Goal: Task Accomplishment & Management: Complete application form

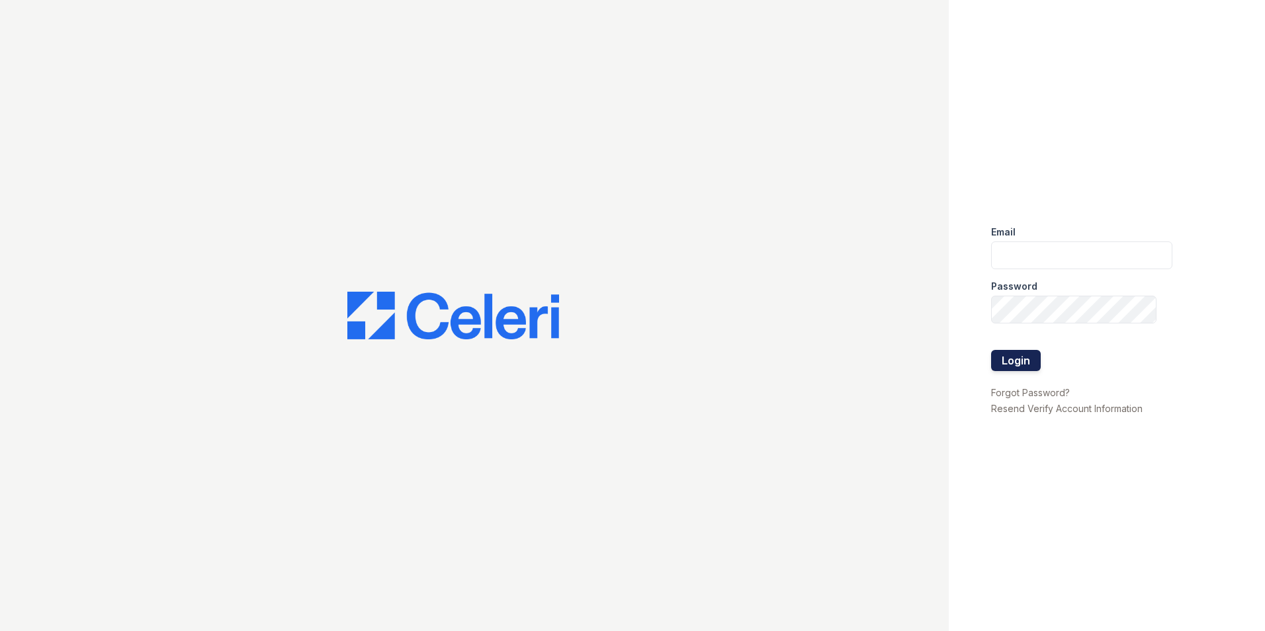
type input "[EMAIL_ADDRESS][DOMAIN_NAME]"
click at [1020, 362] on button "Login" at bounding box center [1016, 360] width 50 height 21
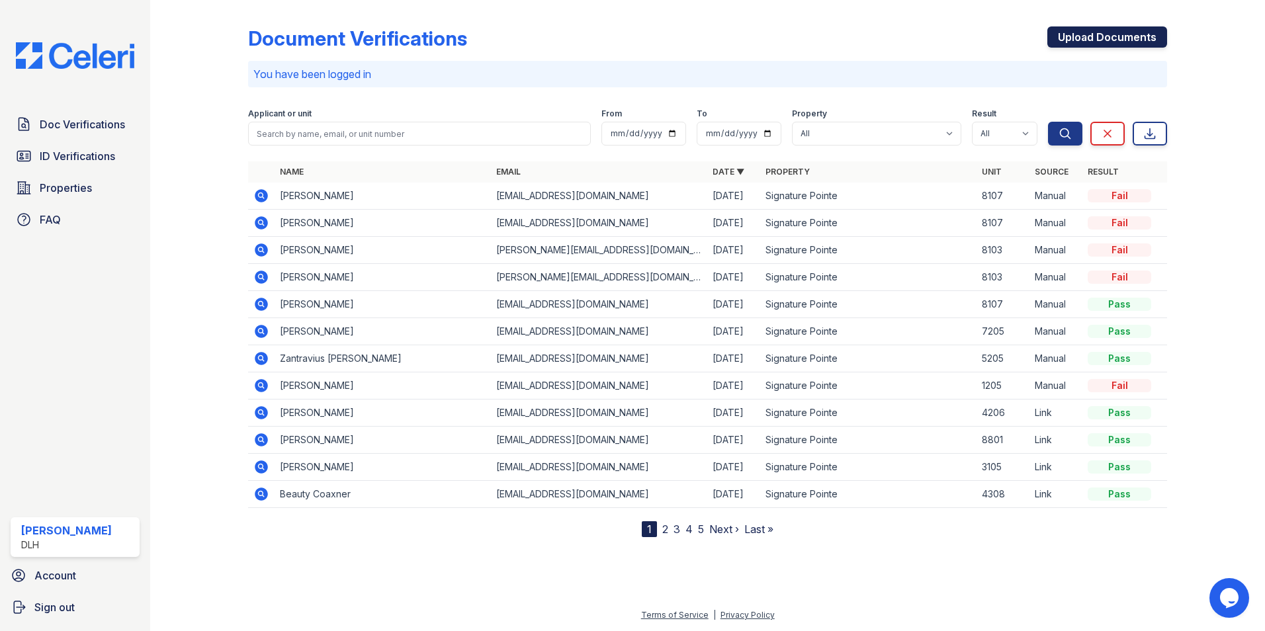
click at [1091, 36] on link "Upload Documents" at bounding box center [1108, 36] width 120 height 21
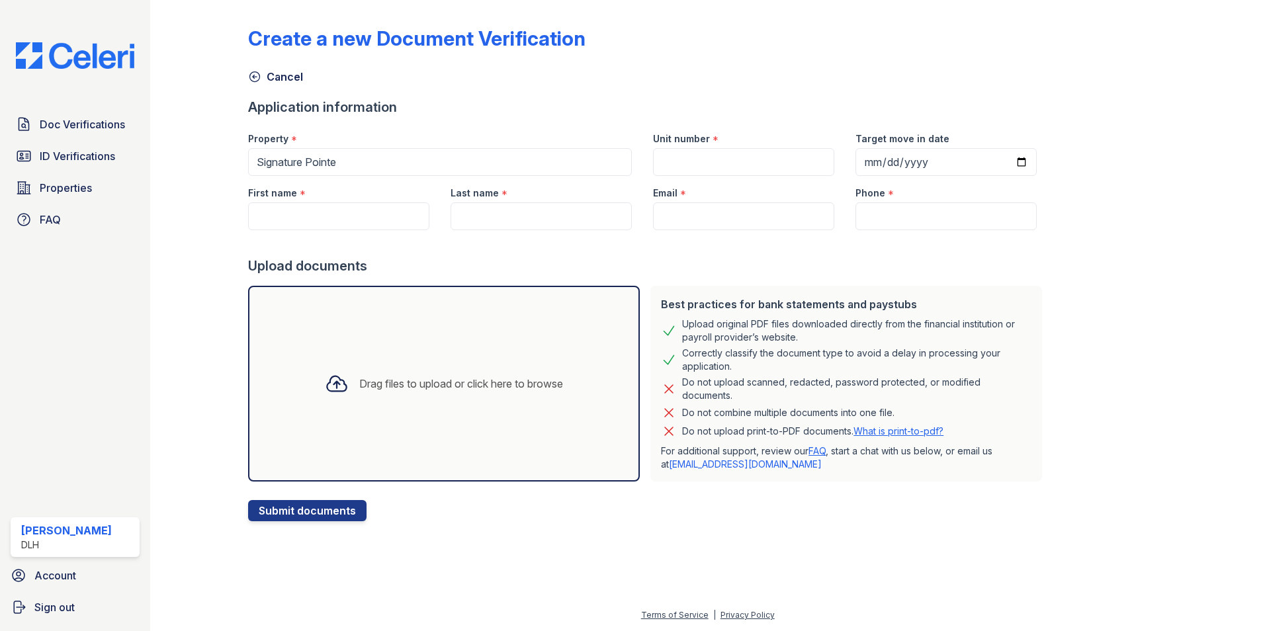
click at [748, 147] on div "Unit number *" at bounding box center [743, 135] width 181 height 26
click at [703, 161] on input "Unit number" at bounding box center [743, 162] width 181 height 28
type input "8107"
type input "Thomas"
type input "Mills"
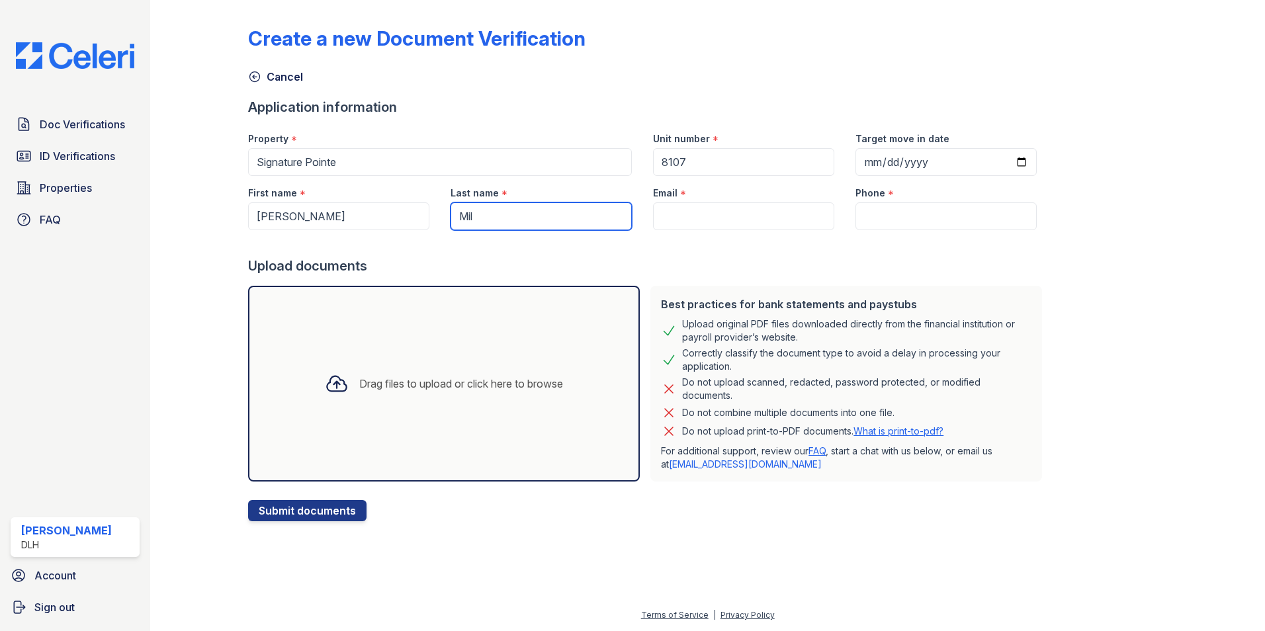
type input "millsnevion123@gmail.com"
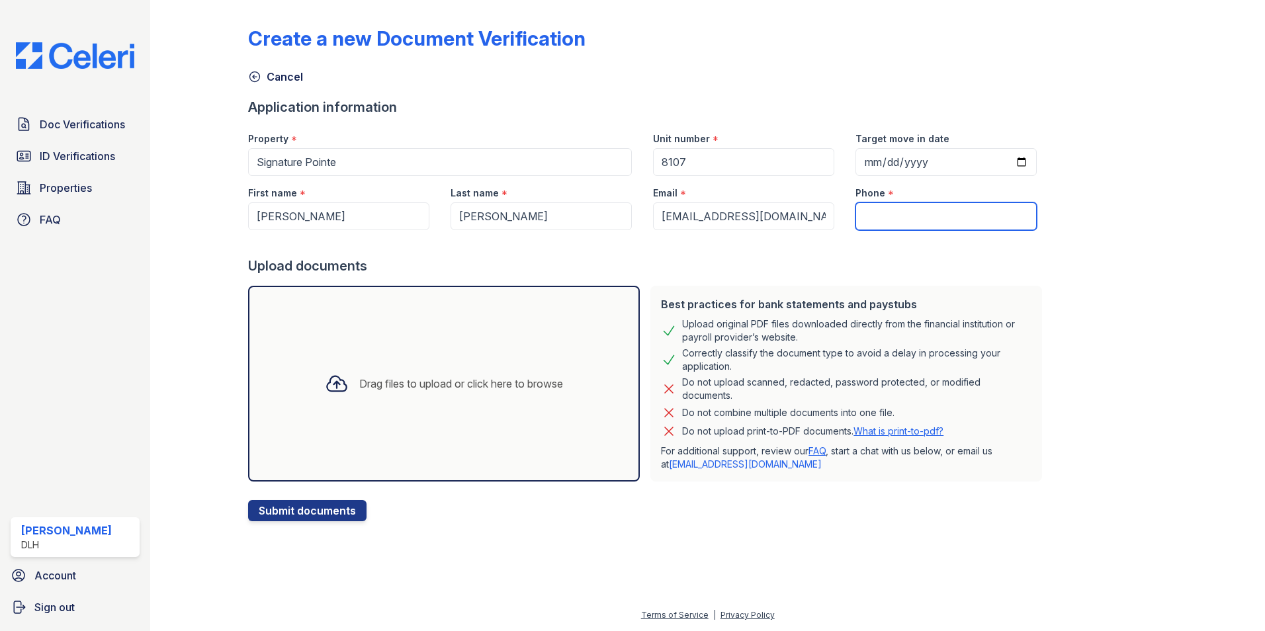
click at [870, 220] on input "Phone" at bounding box center [946, 217] width 181 height 28
type input "8648595858"
click at [301, 510] on button "Submit documents" at bounding box center [307, 510] width 118 height 21
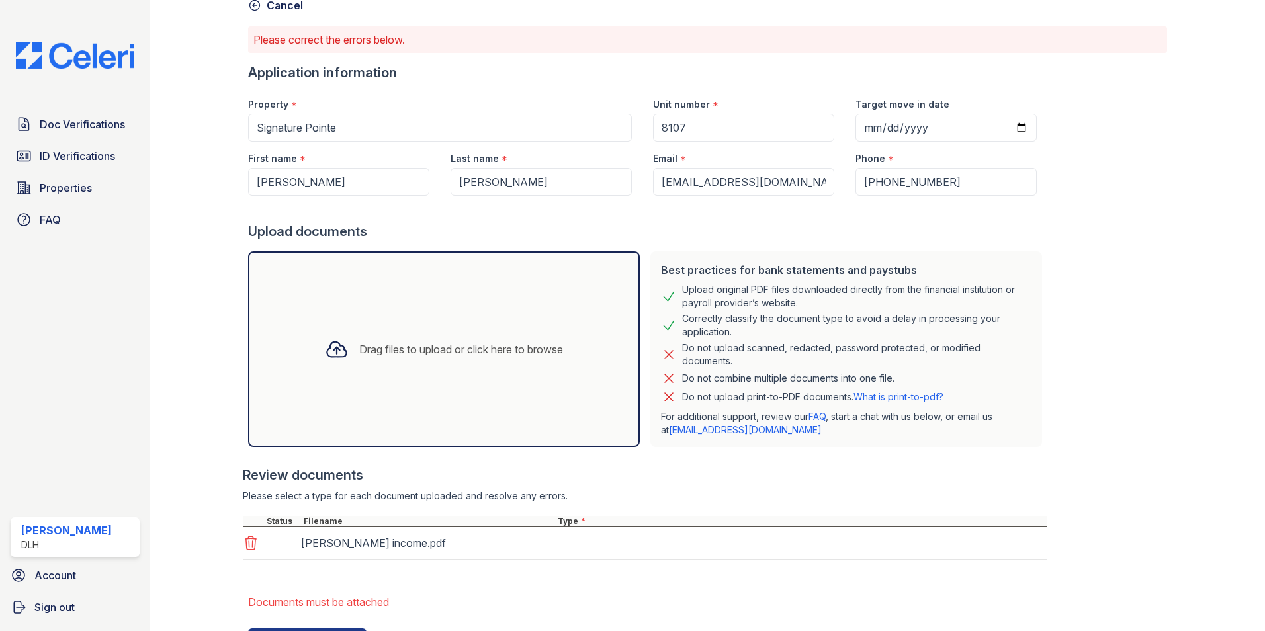
scroll to position [135, 0]
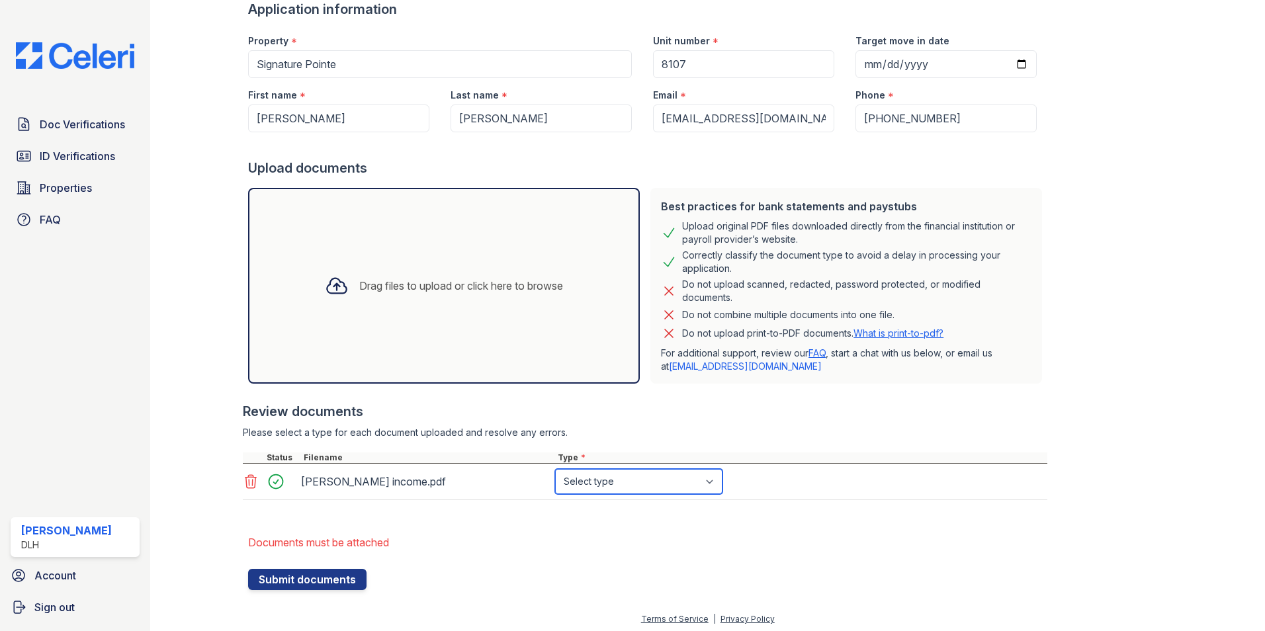
click at [701, 485] on select "Select type Paystub Bank Statement Offer Letter Tax Documents Benefit Award Let…" at bounding box center [638, 481] width 167 height 25
select select "paystub"
click at [555, 469] on select "Select type Paystub Bank Statement Offer Letter Tax Documents Benefit Award Let…" at bounding box center [638, 481] width 167 height 25
click at [287, 582] on button "Submit documents" at bounding box center [307, 579] width 118 height 21
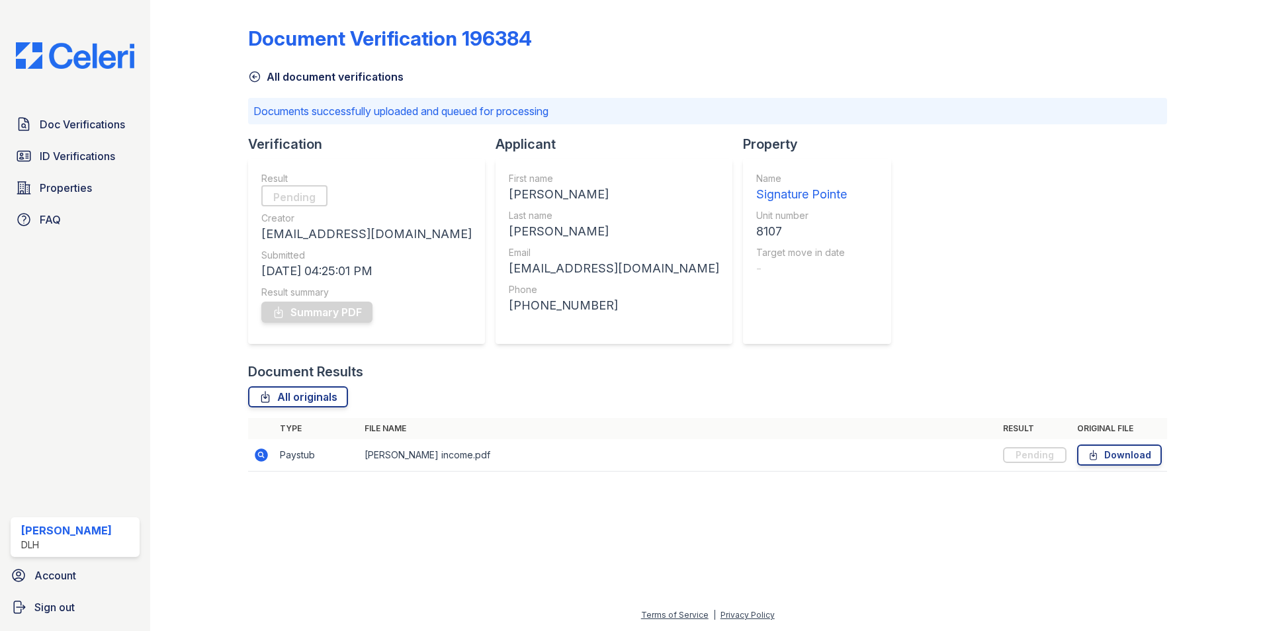
click at [265, 78] on link "All document verifications" at bounding box center [326, 77] width 156 height 16
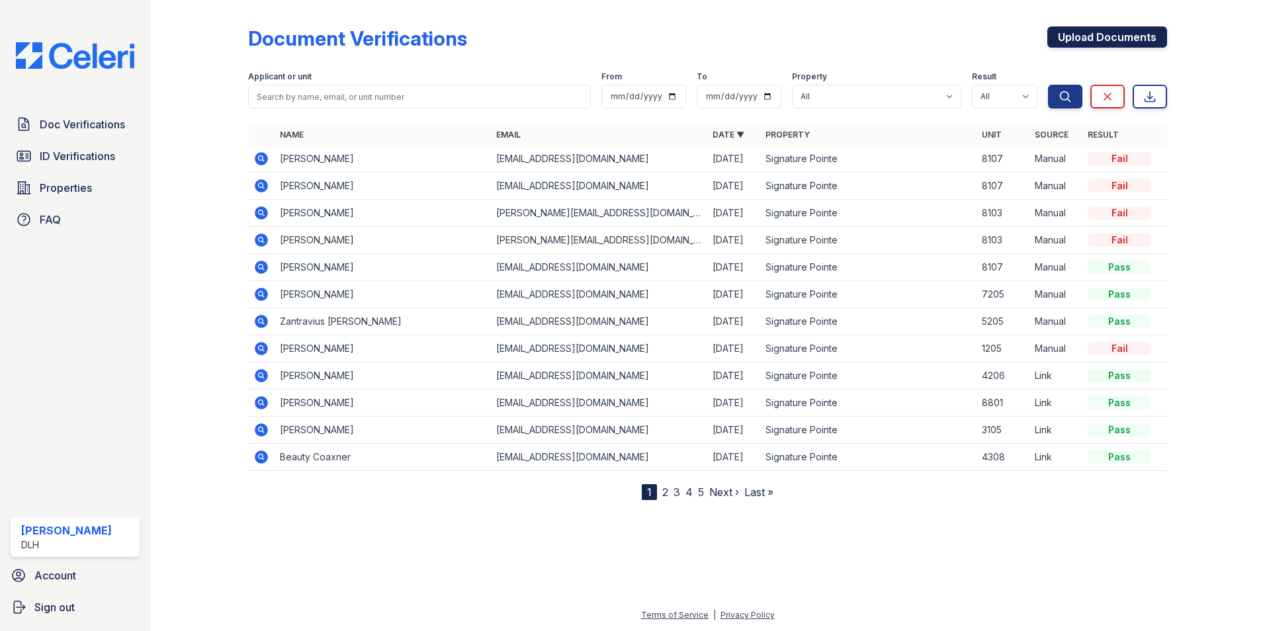
click at [1112, 44] on link "Upload Documents" at bounding box center [1108, 36] width 120 height 21
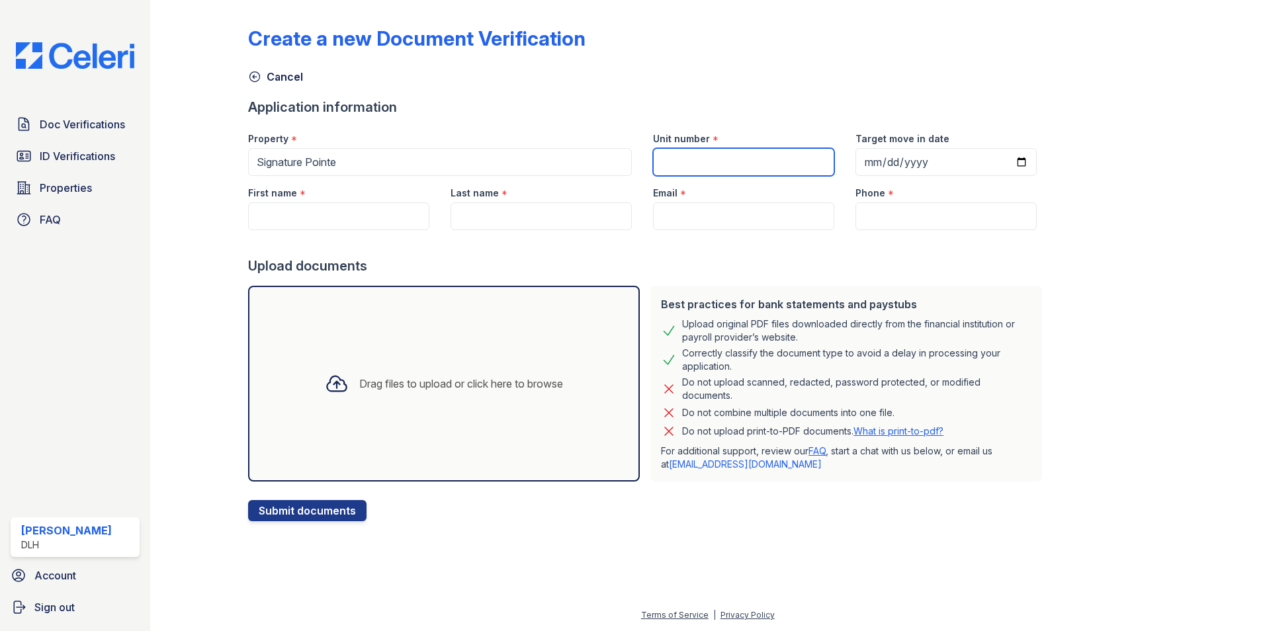
click at [807, 160] on input "Unit number" at bounding box center [743, 162] width 181 height 28
type input "8107"
type input "Thomas"
type input "Mills"
type input "millsnevion123@gmail.com"
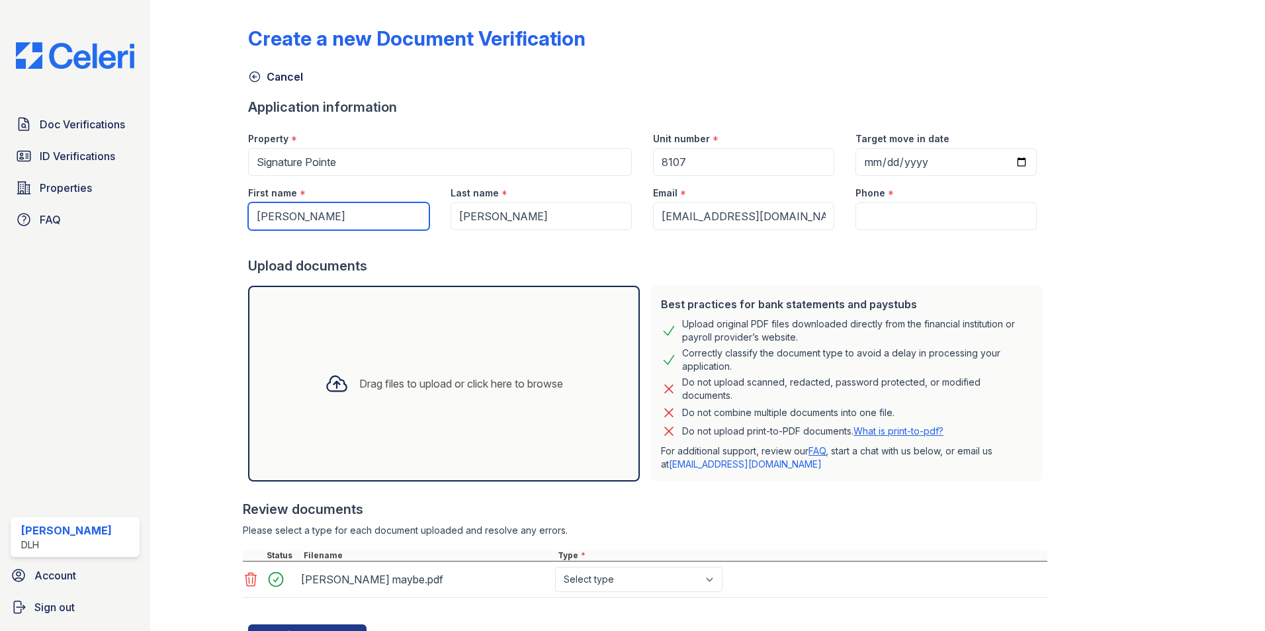
click at [351, 206] on input "Thomas" at bounding box center [338, 217] width 181 height 28
type input "T"
type input "Hannah"
type input "Griffin"
click at [987, 223] on input "Phone" at bounding box center [946, 217] width 181 height 28
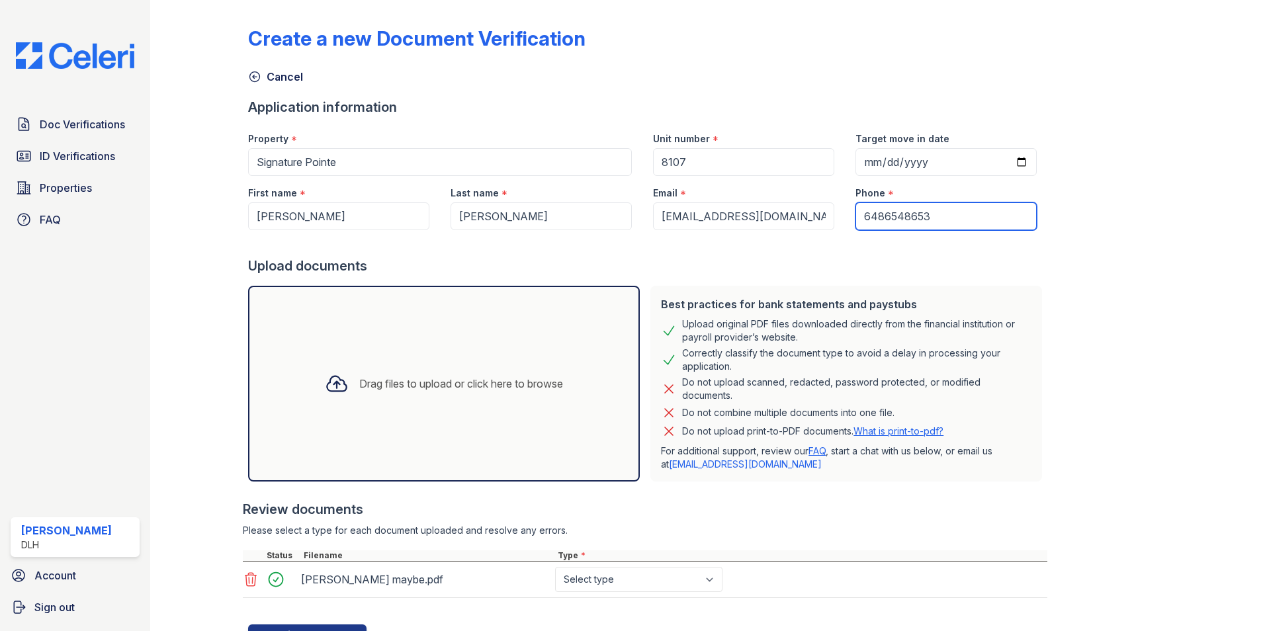
scroll to position [60, 0]
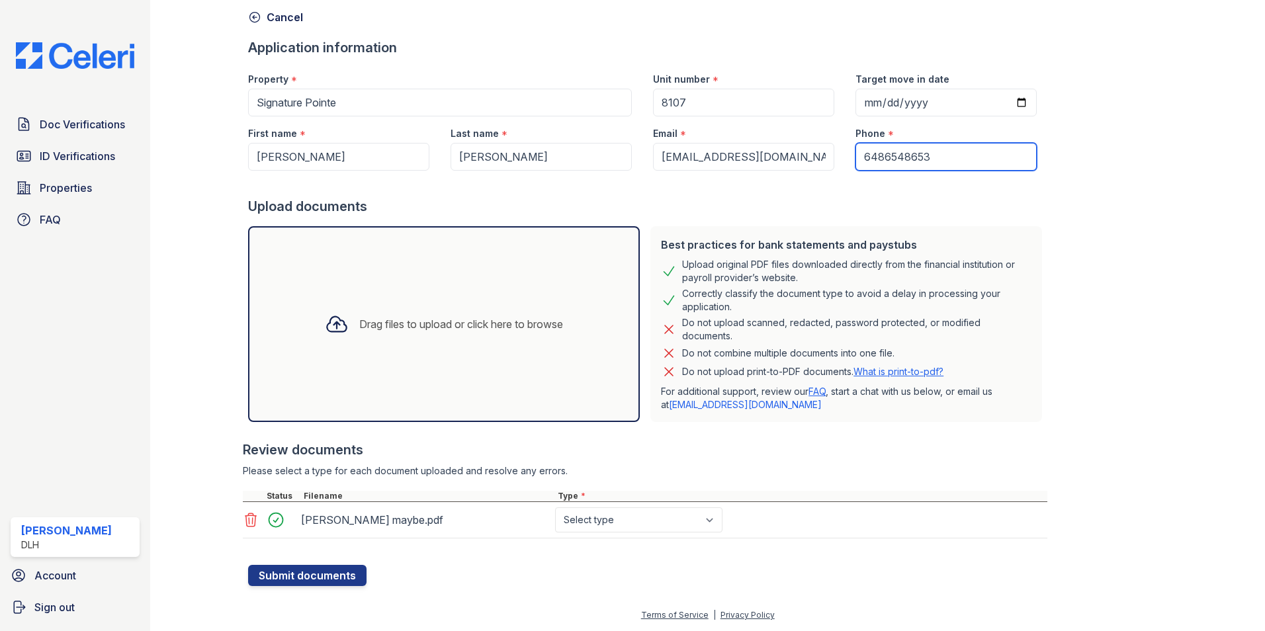
type input "6486548653"
click at [591, 532] on div "thomas griffin maybe.pdf Select type Paystub Bank Statement Offer Letter Tax Do…" at bounding box center [645, 520] width 805 height 36
click at [601, 525] on select "Select type Paystub Bank Statement Offer Letter Tax Documents Benefit Award Let…" at bounding box center [638, 520] width 167 height 25
select select "paystub"
click at [555, 508] on select "Select type Paystub Bank Statement Offer Letter Tax Documents Benefit Award Let…" at bounding box center [638, 520] width 167 height 25
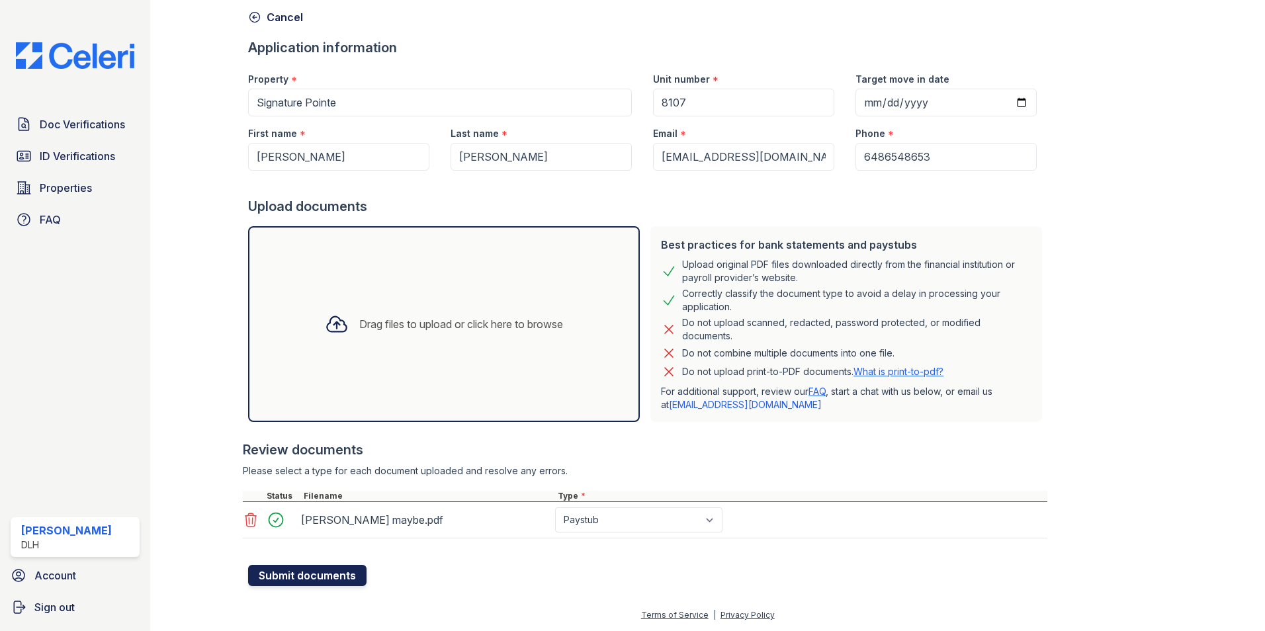
click at [316, 576] on button "Submit documents" at bounding box center [307, 575] width 118 height 21
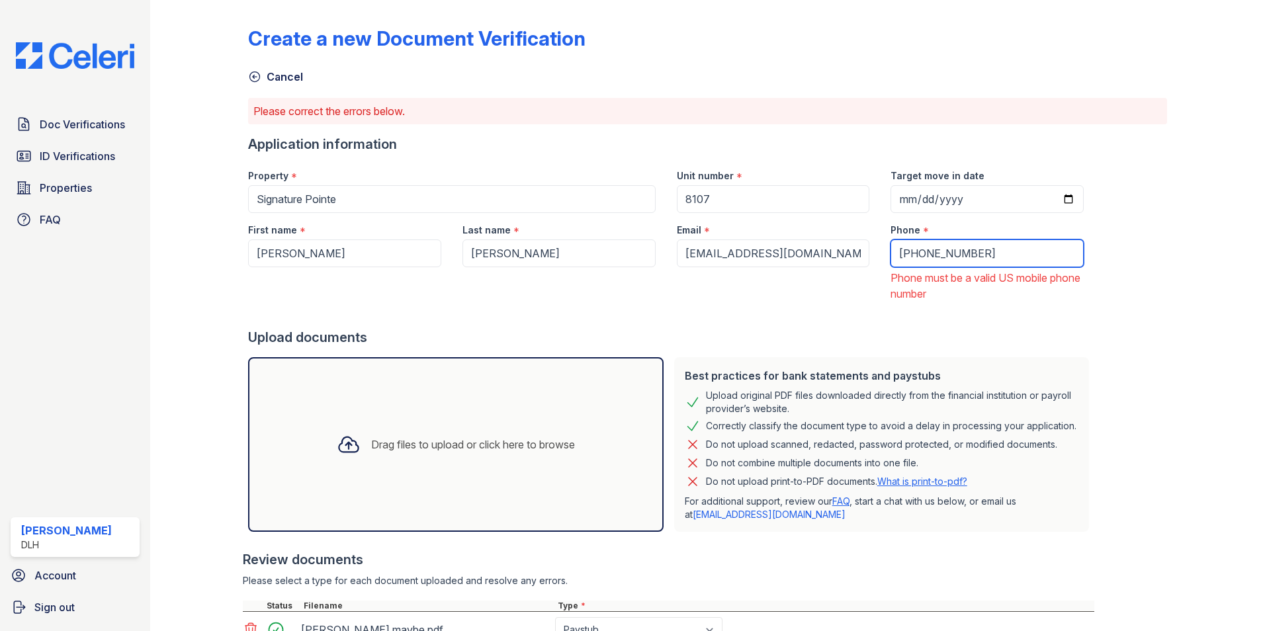
click at [899, 258] on input "+6486548653" at bounding box center [987, 254] width 193 height 28
type input "+8646548653"
click at [850, 304] on div at bounding box center [671, 315] width 846 height 26
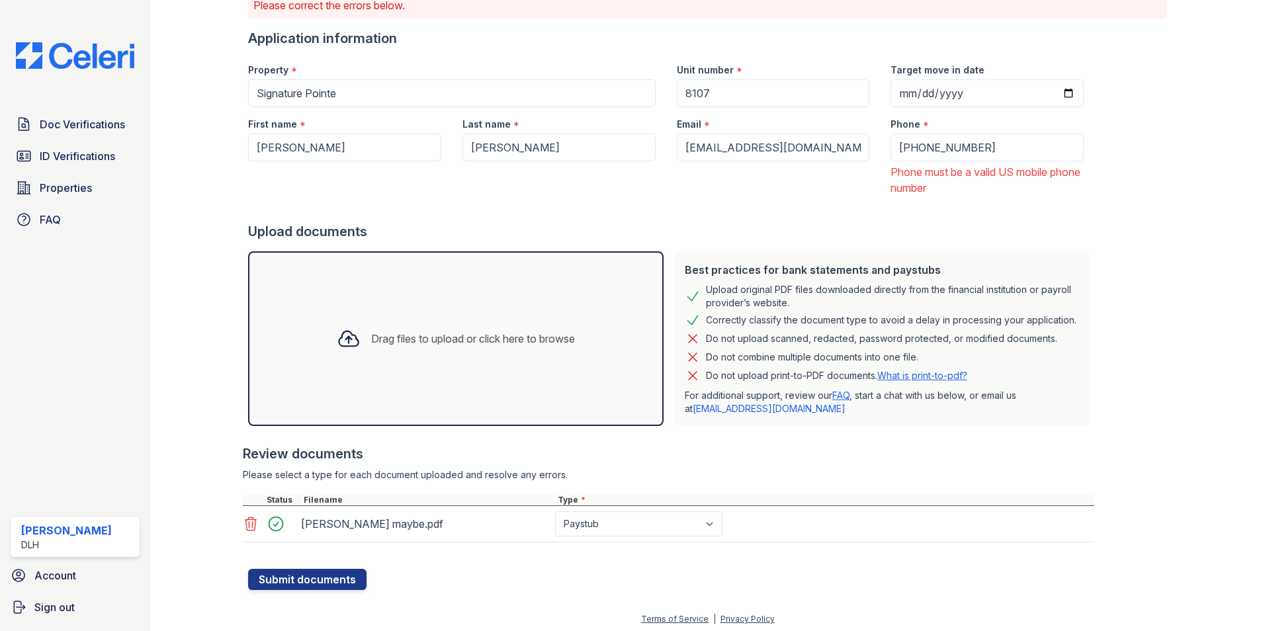
scroll to position [120, 0]
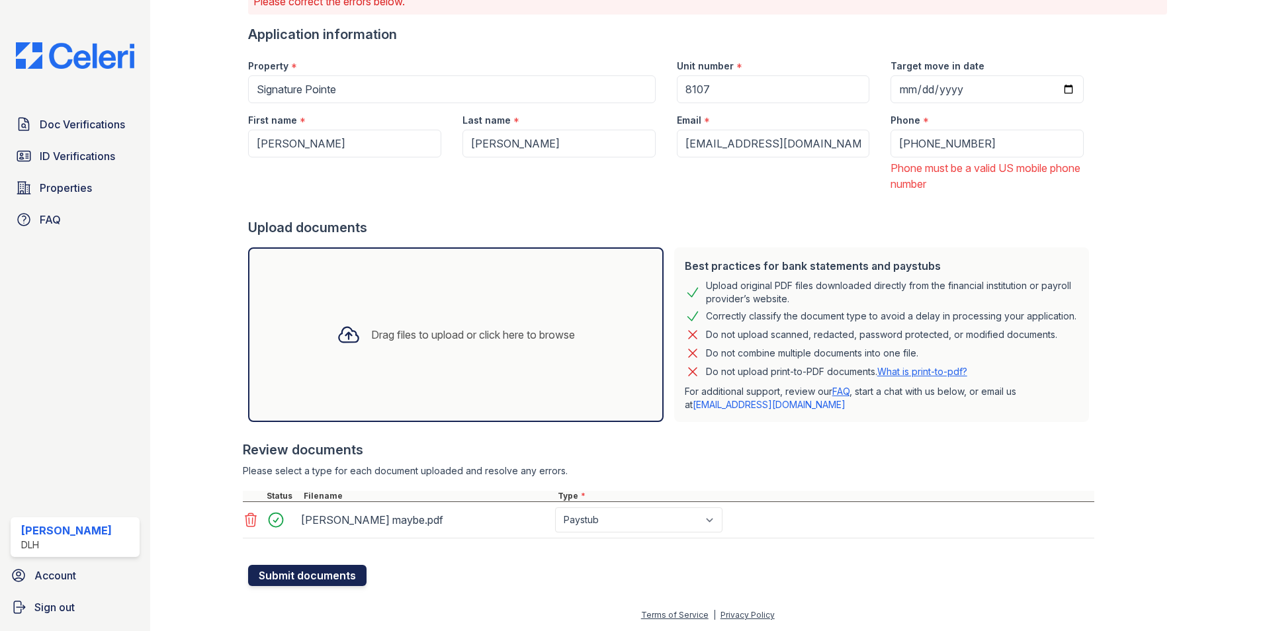
click at [323, 576] on button "Submit documents" at bounding box center [307, 575] width 118 height 21
click at [952, 143] on input "+8646548653" at bounding box center [987, 144] width 193 height 28
type input "+8646125487"
click at [521, 369] on div "Drag files to upload or click here to browse" at bounding box center [456, 335] width 416 height 175
click at [322, 574] on button "Submit documents" at bounding box center [307, 575] width 118 height 21
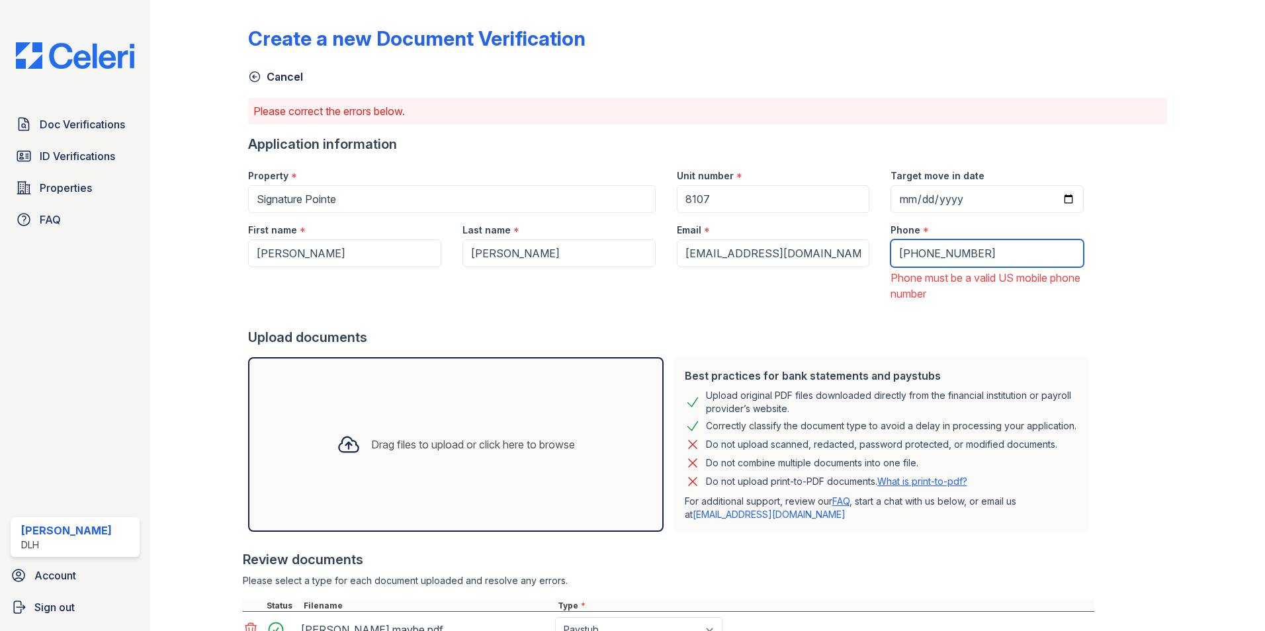
drag, startPoint x: 868, startPoint y: 252, endPoint x: 776, endPoint y: 259, distance: 92.9
click at [776, 259] on div "First name * Hannah Last name * Griffin Email * millsnevion123@gmail.com Phone …" at bounding box center [666, 257] width 857 height 89
type input "8645296538"
click at [747, 322] on div at bounding box center [671, 315] width 846 height 26
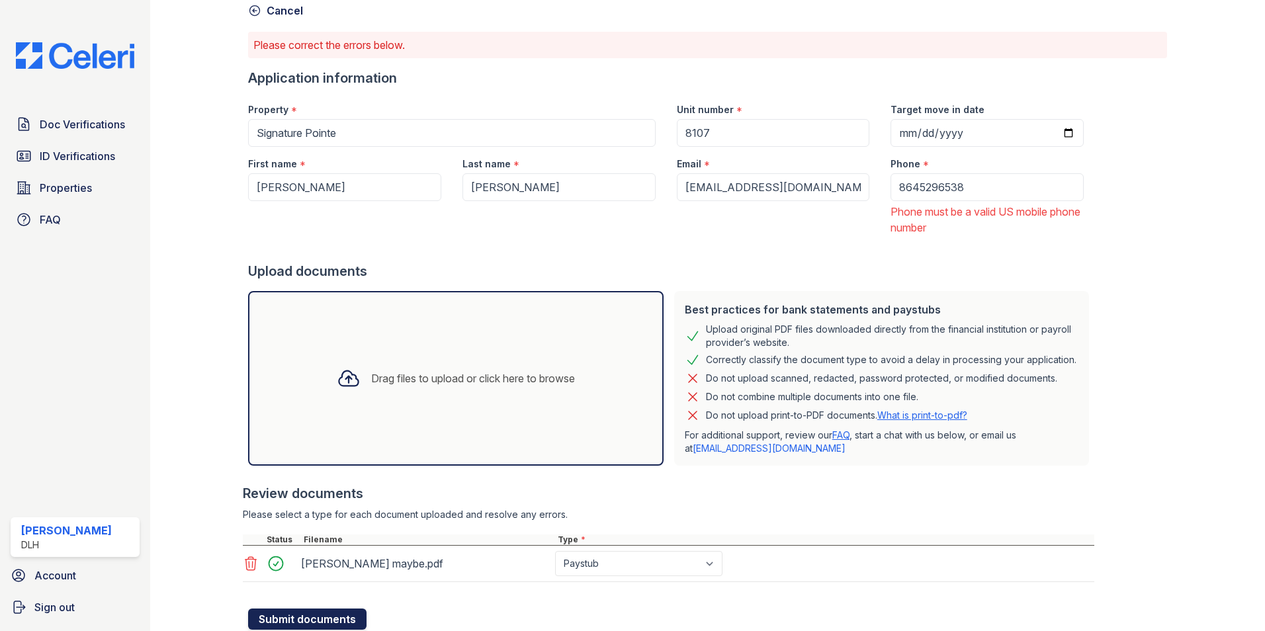
click at [302, 626] on button "Submit documents" at bounding box center [307, 619] width 118 height 21
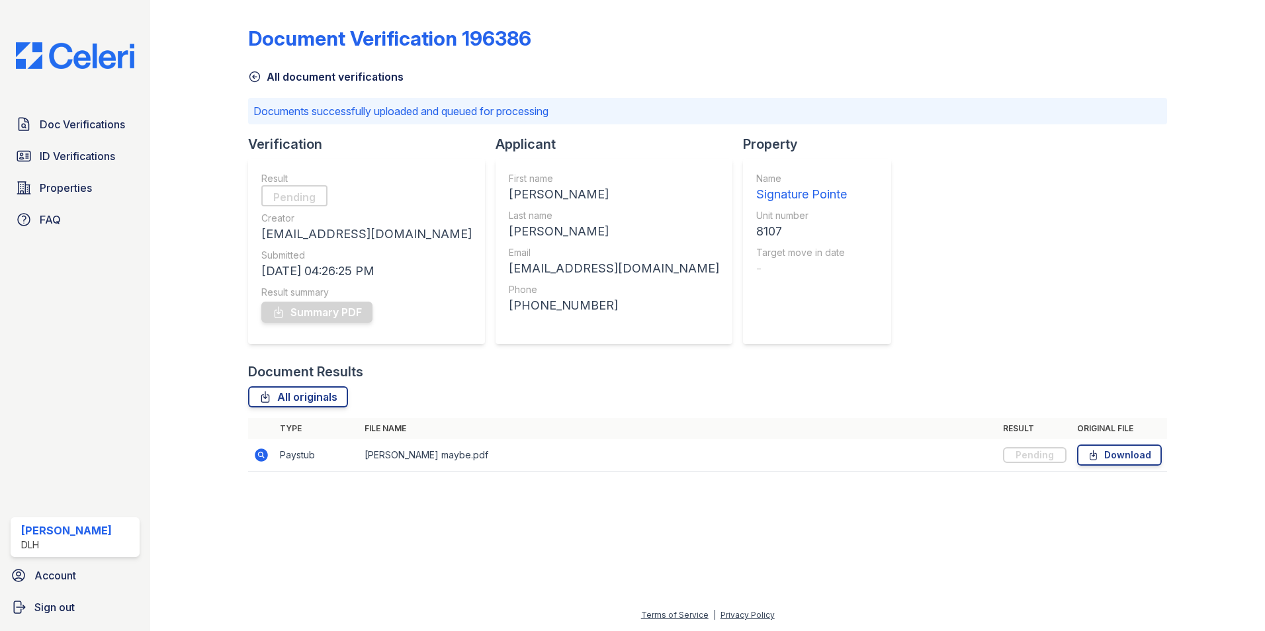
click at [271, 78] on link "All document verifications" at bounding box center [326, 77] width 156 height 16
